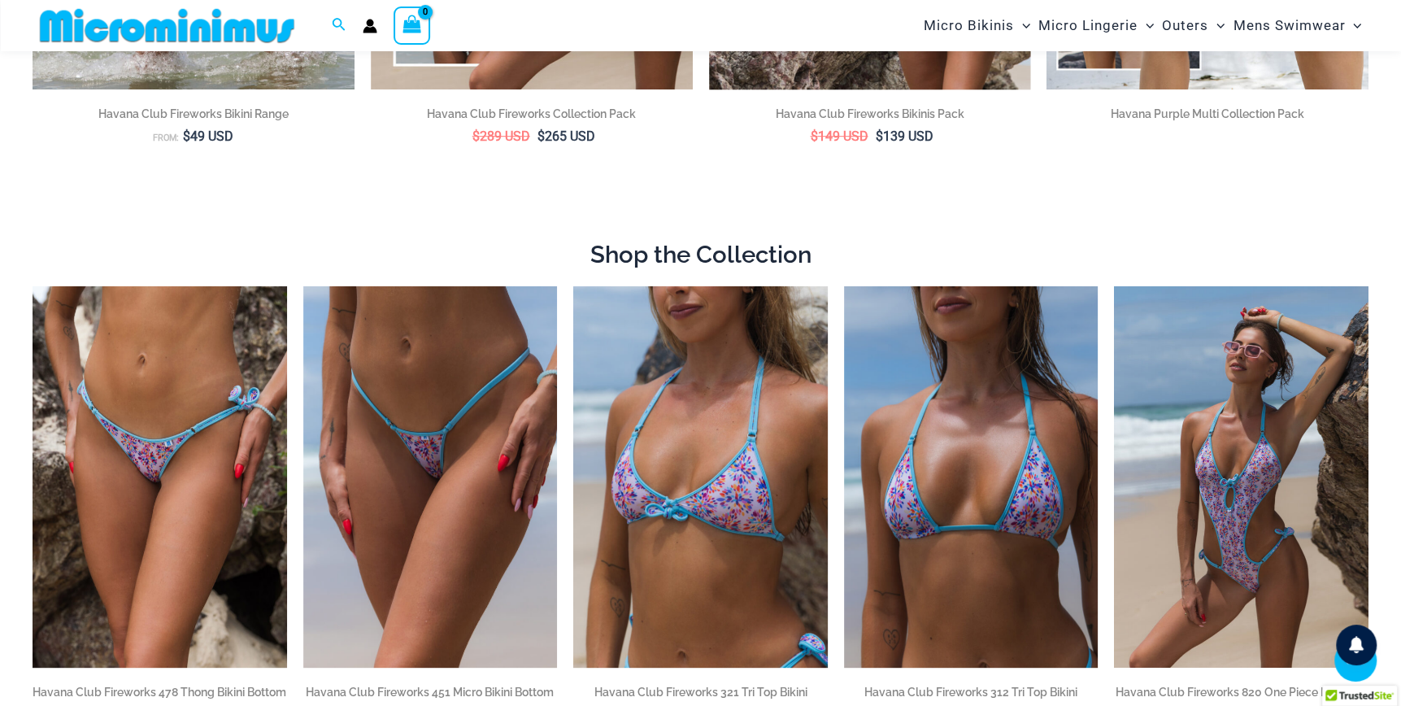
scroll to position [798, 0]
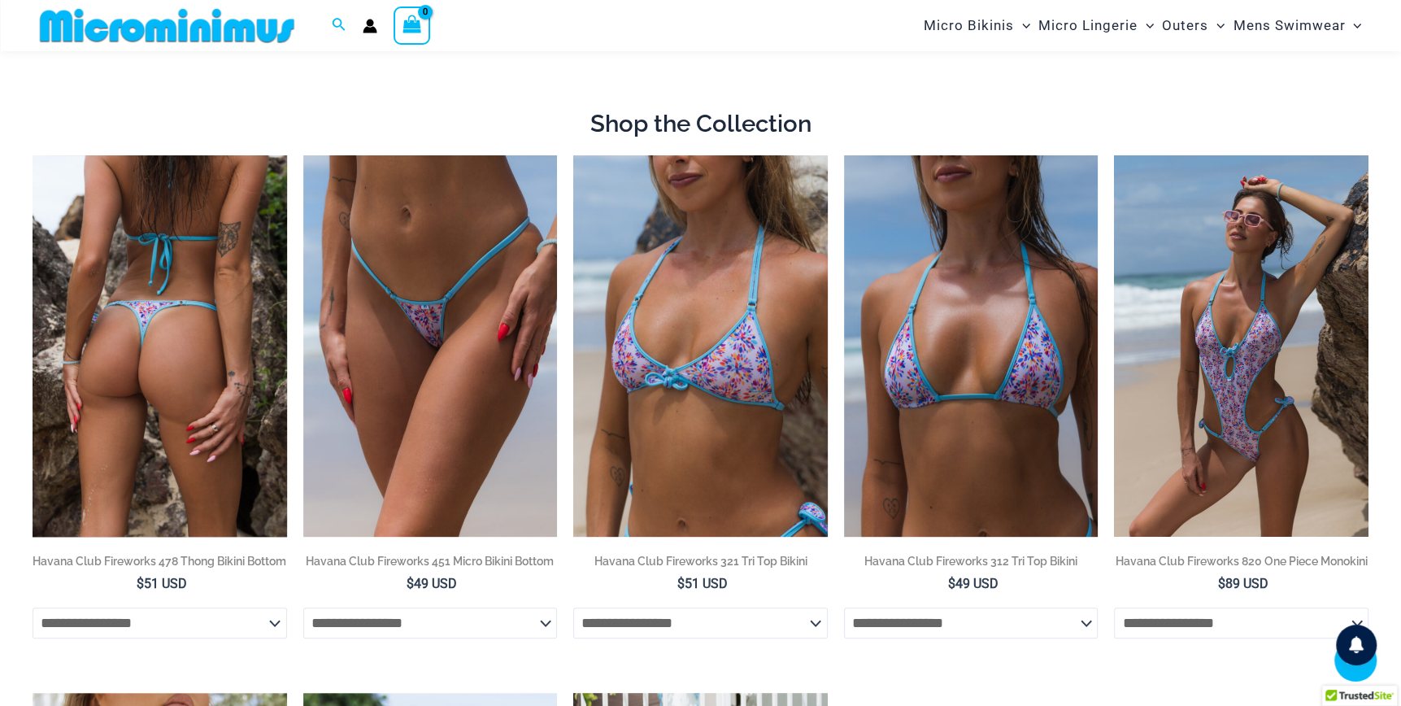
click at [157, 405] on img at bounding box center [160, 345] width 255 height 381
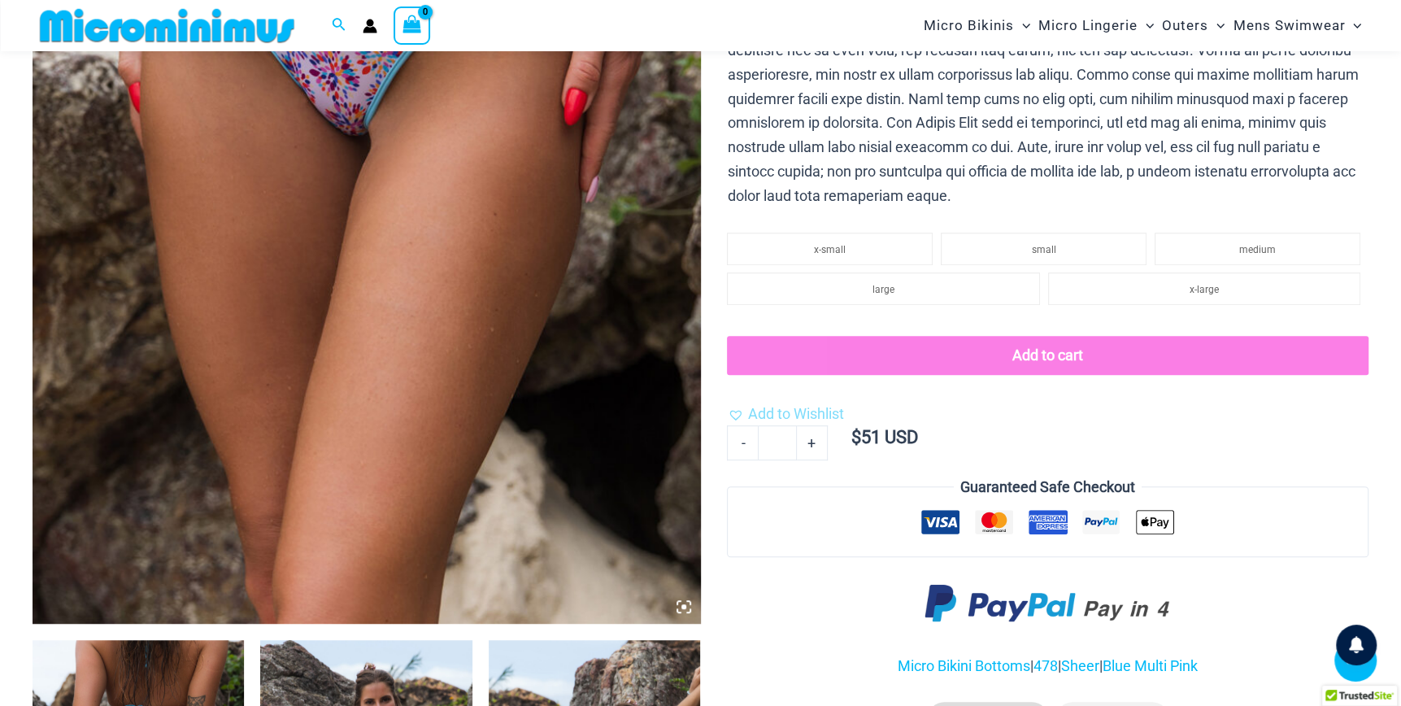
scroll to position [798, 0]
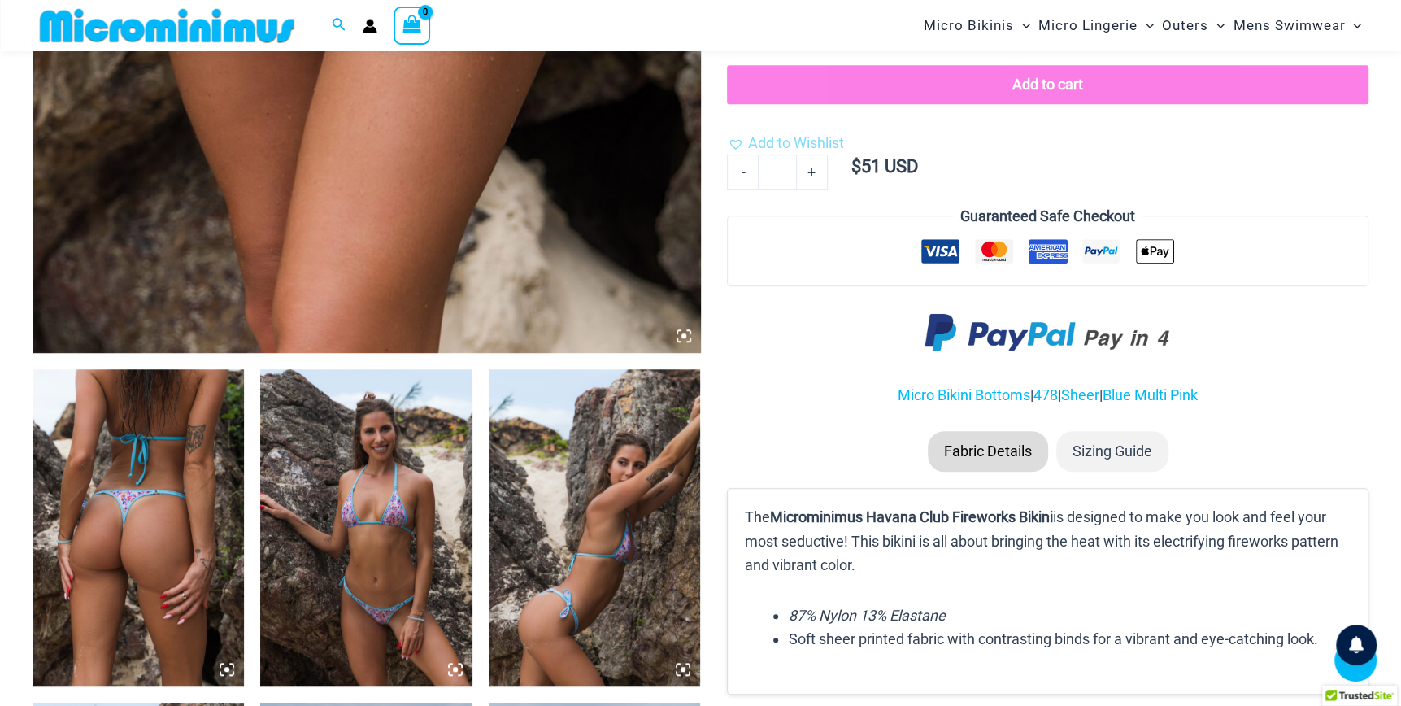
click at [163, 515] on img at bounding box center [138, 528] width 211 height 318
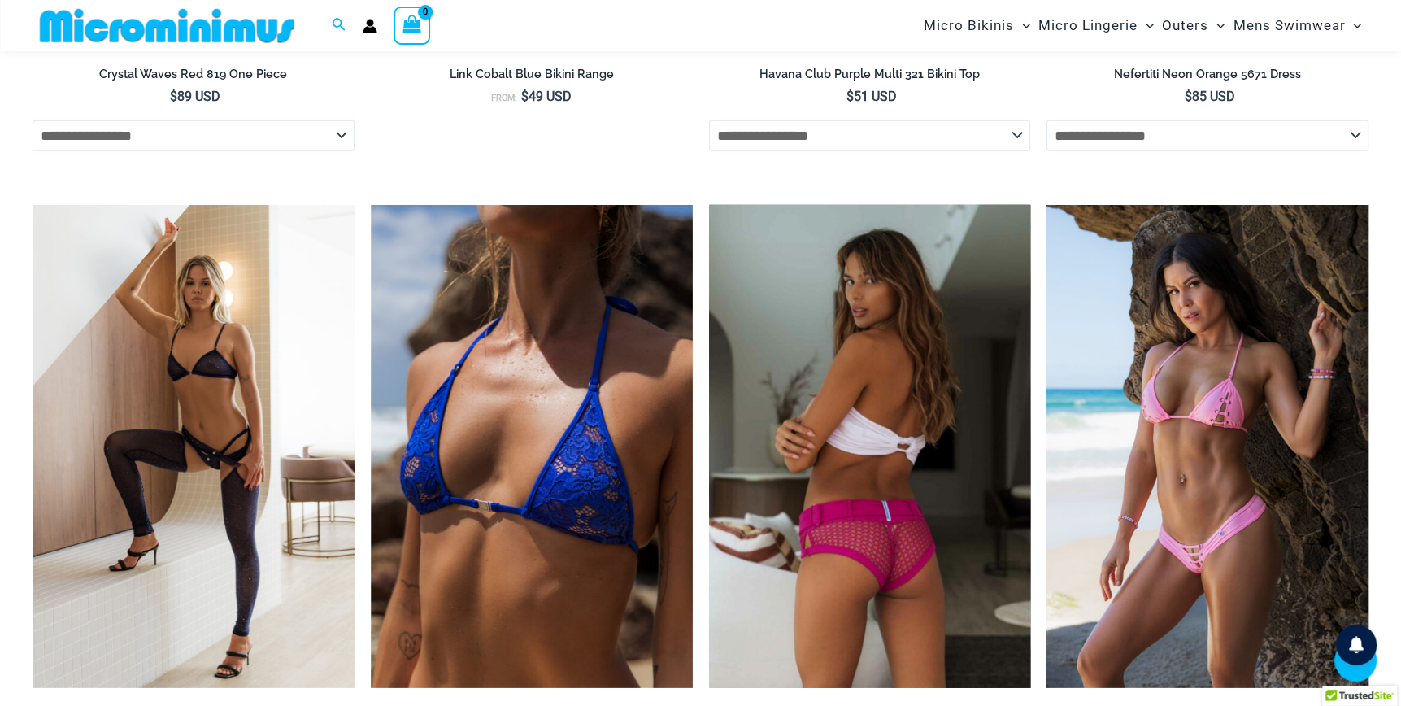
scroll to position [3238, 0]
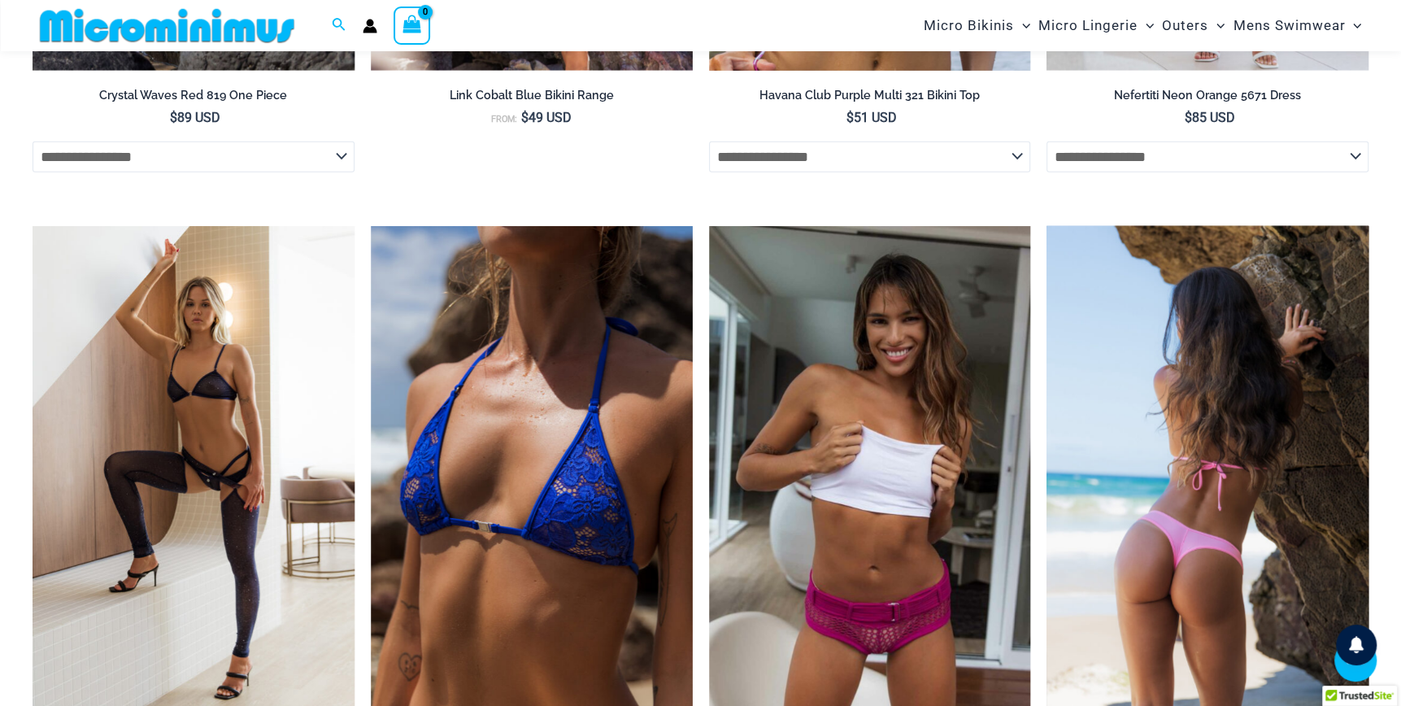
click at [1191, 467] on img at bounding box center [1208, 467] width 322 height 483
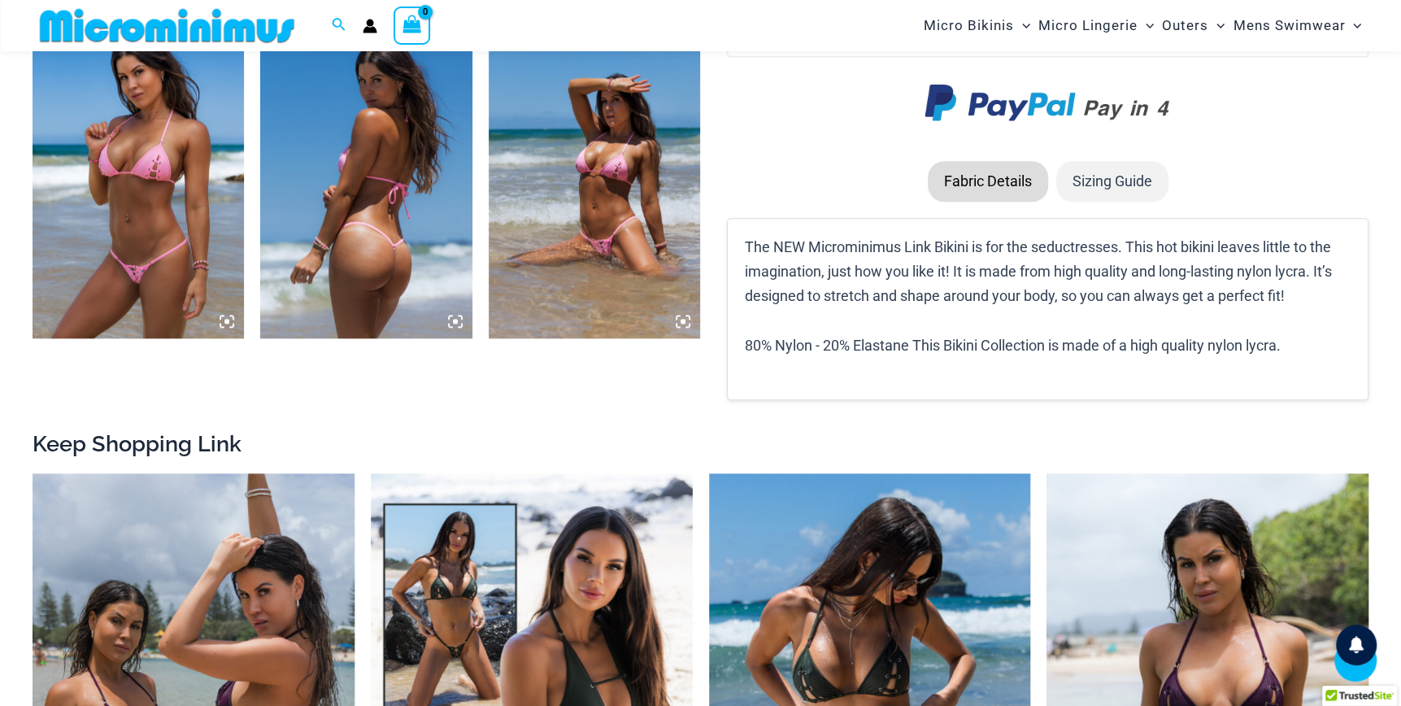
scroll to position [1611, 0]
